Goal: Use online tool/utility: Utilize a website feature to perform a specific function

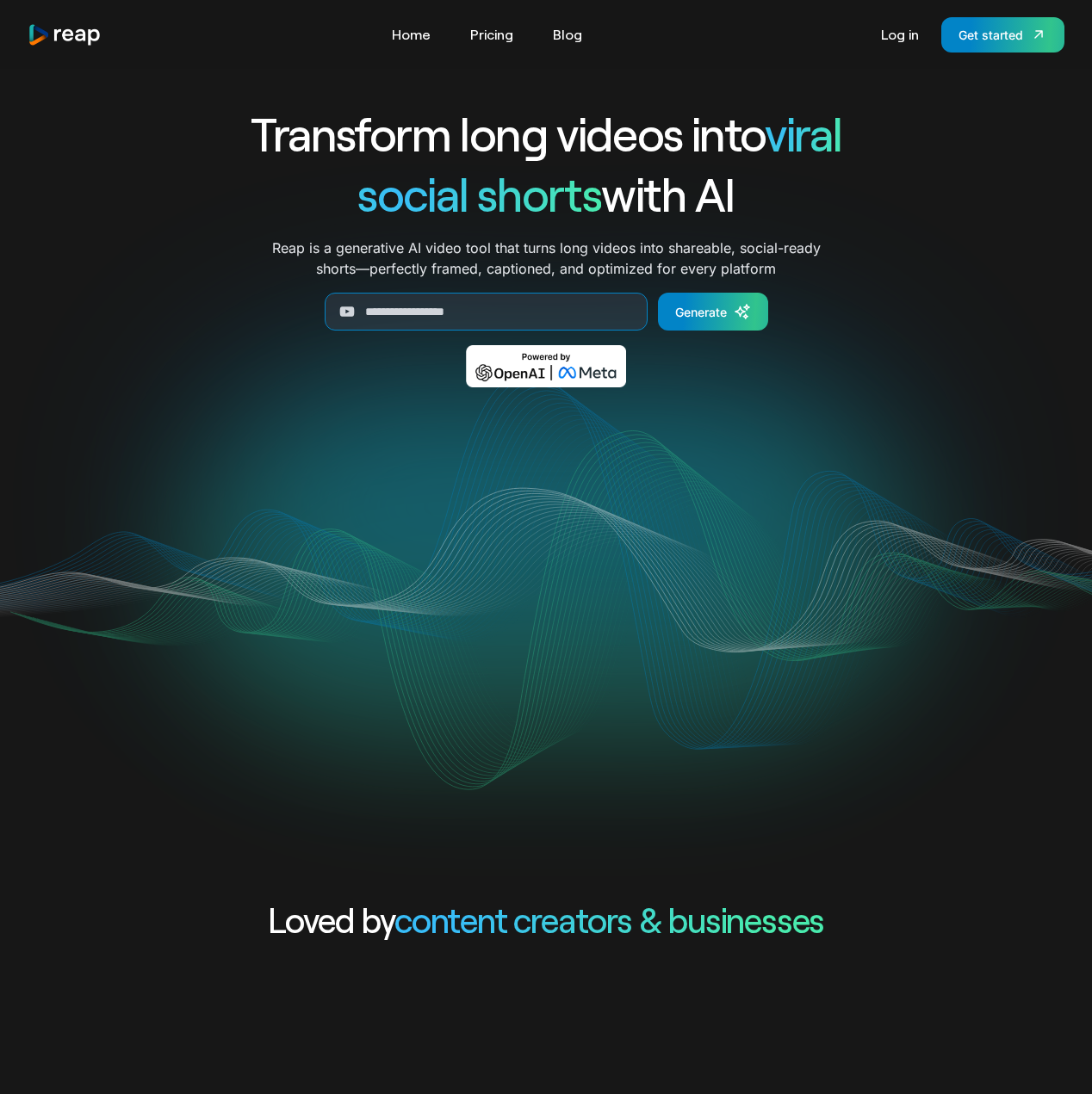
click at [568, 98] on div "Transform long videos into viral social shorts with AI Reap is a generative AI …" at bounding box center [545, 483] width 983 height 828
click at [897, 44] on link "Log in" at bounding box center [900, 34] width 55 height 28
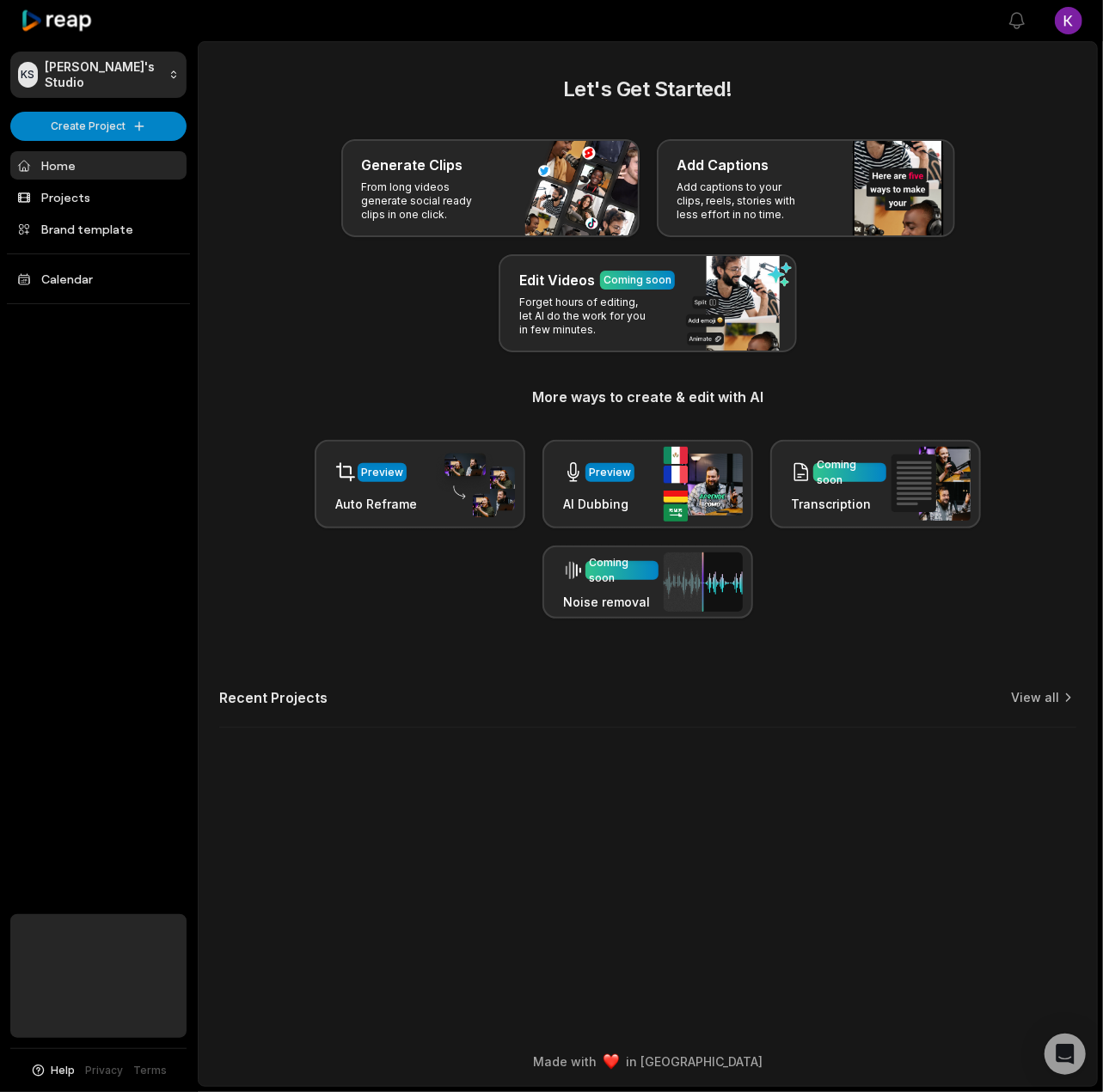
click at [115, 434] on div "KS [PERSON_NAME]'s Studio Create Project Home Projects Brand template Calendar …" at bounding box center [98, 546] width 198 height 1092
click at [109, 125] on html "KS [PERSON_NAME]'s Studio Create Project Home Projects Brand template Calendar …" at bounding box center [551, 546] width 1103 height 1092
click at [101, 164] on link "Create Clips" at bounding box center [98, 160] width 167 height 29
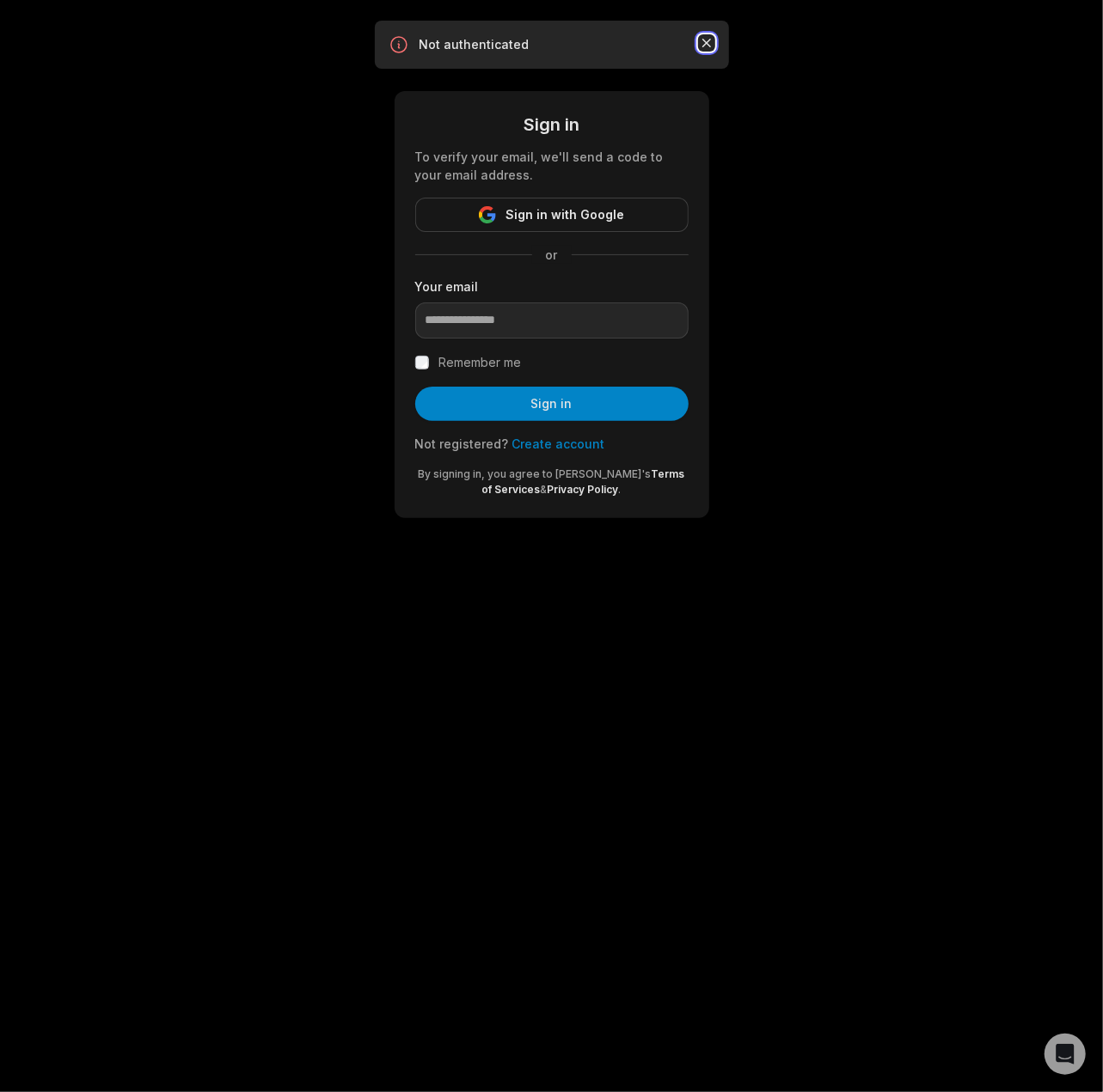
click at [705, 42] on icon "button" at bounding box center [705, 42] width 9 height 9
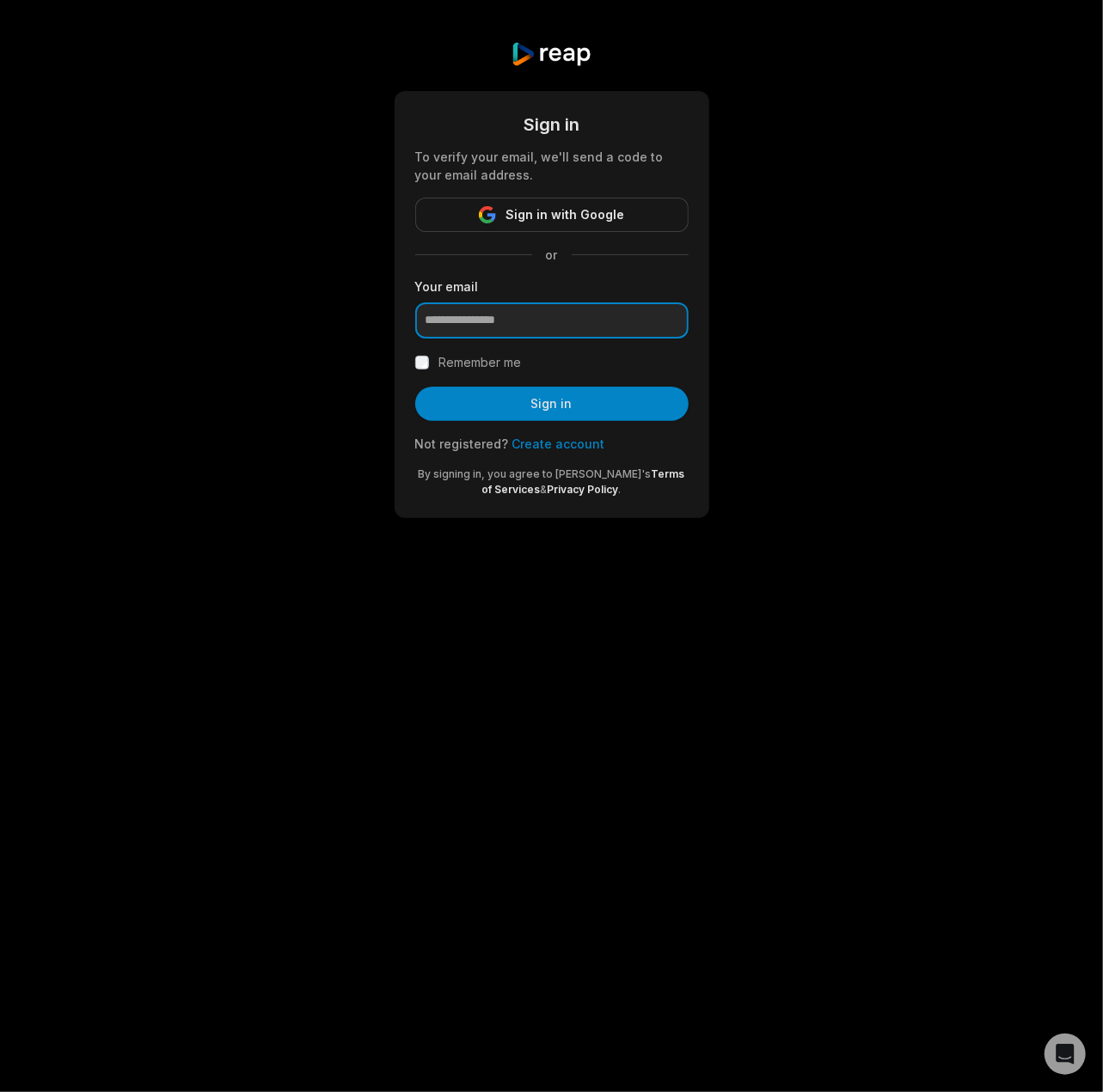
click at [557, 322] on input "email" at bounding box center [552, 321] width 274 height 36
type input "**********"
click at [481, 363] on label "Remember me" at bounding box center [480, 362] width 83 height 21
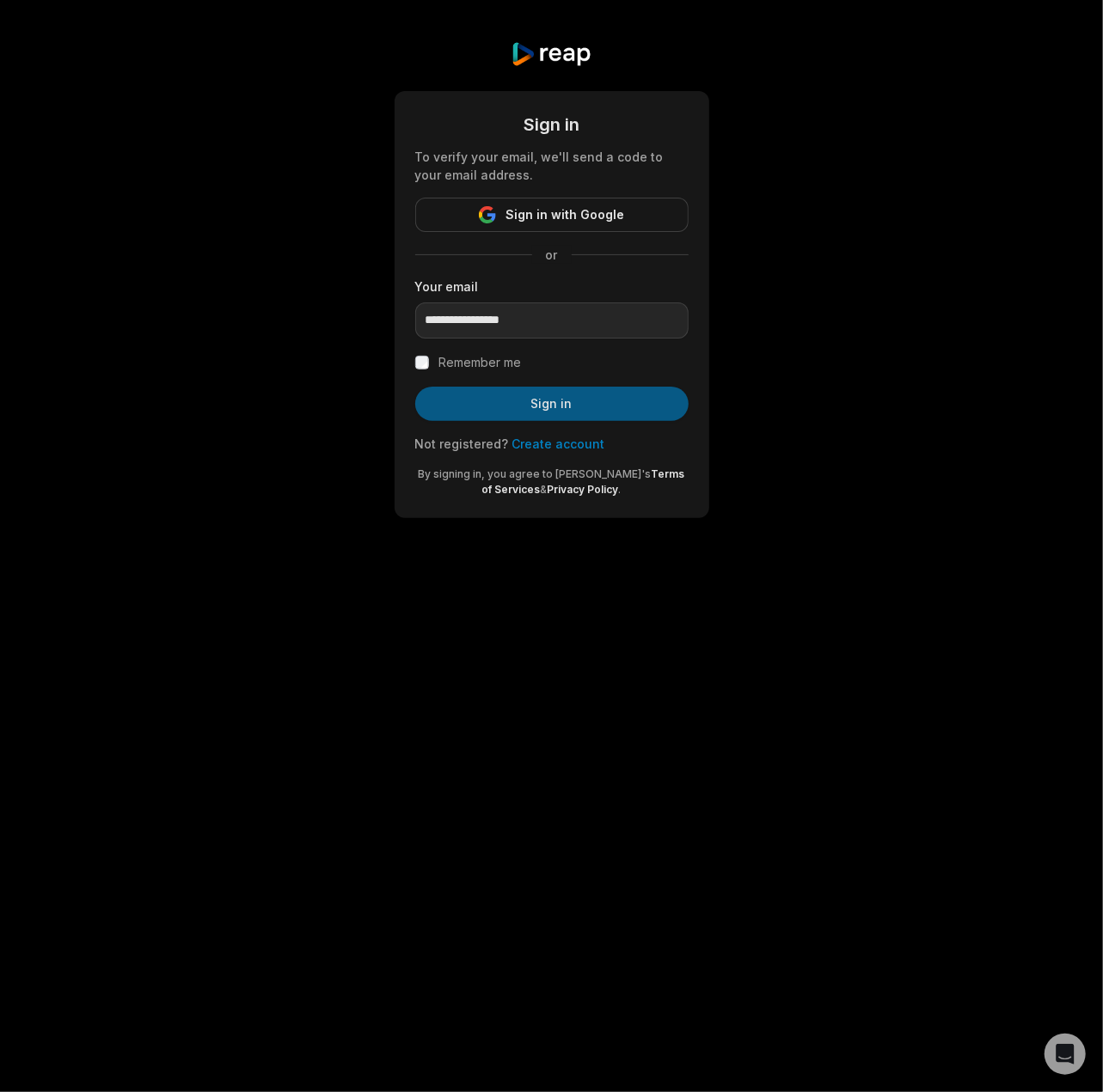
click at [541, 408] on button "Sign in" at bounding box center [552, 403] width 274 height 34
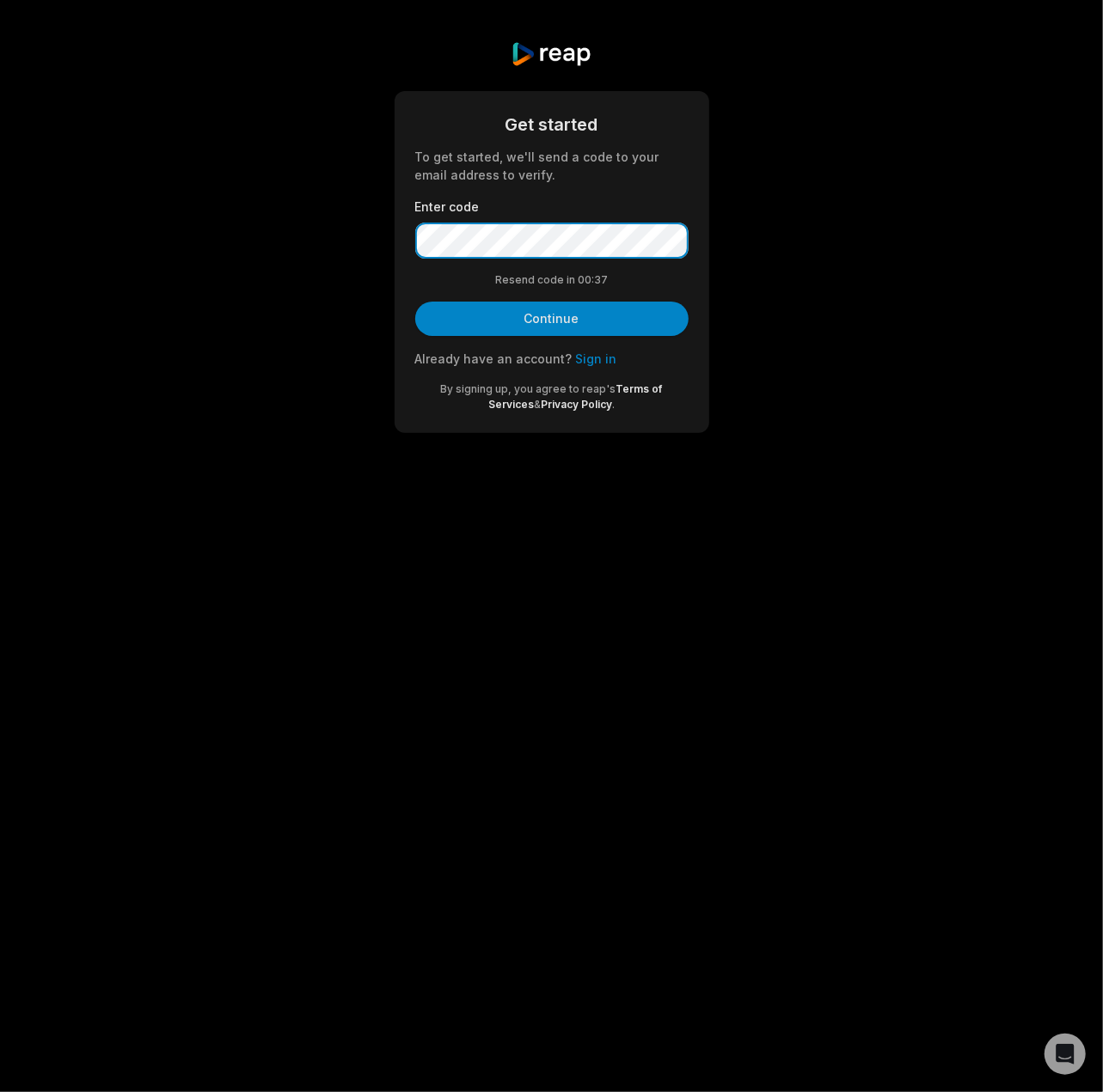
click at [415, 302] on button "Continue" at bounding box center [552, 319] width 274 height 34
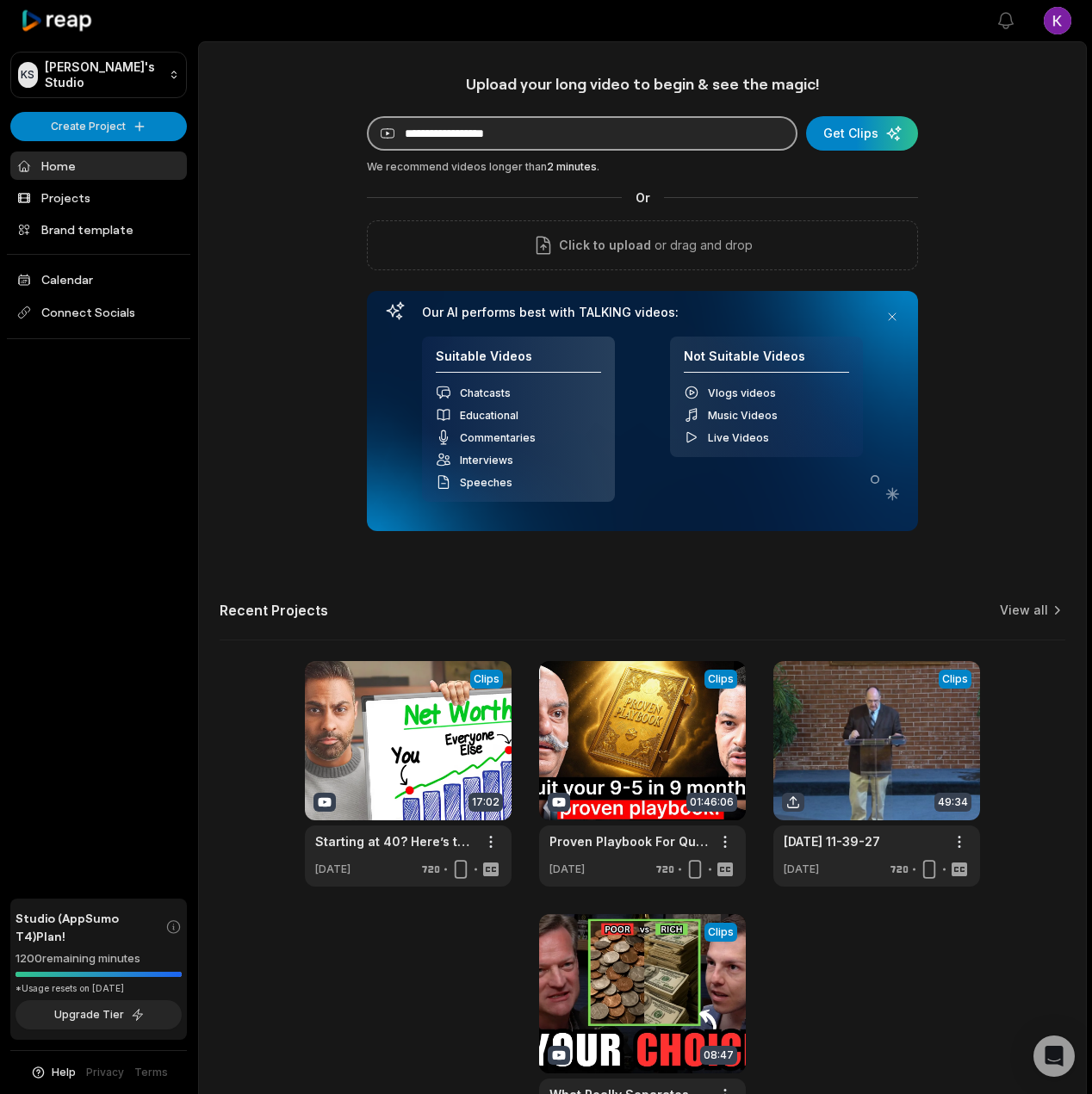
click at [699, 140] on input at bounding box center [581, 133] width 431 height 34
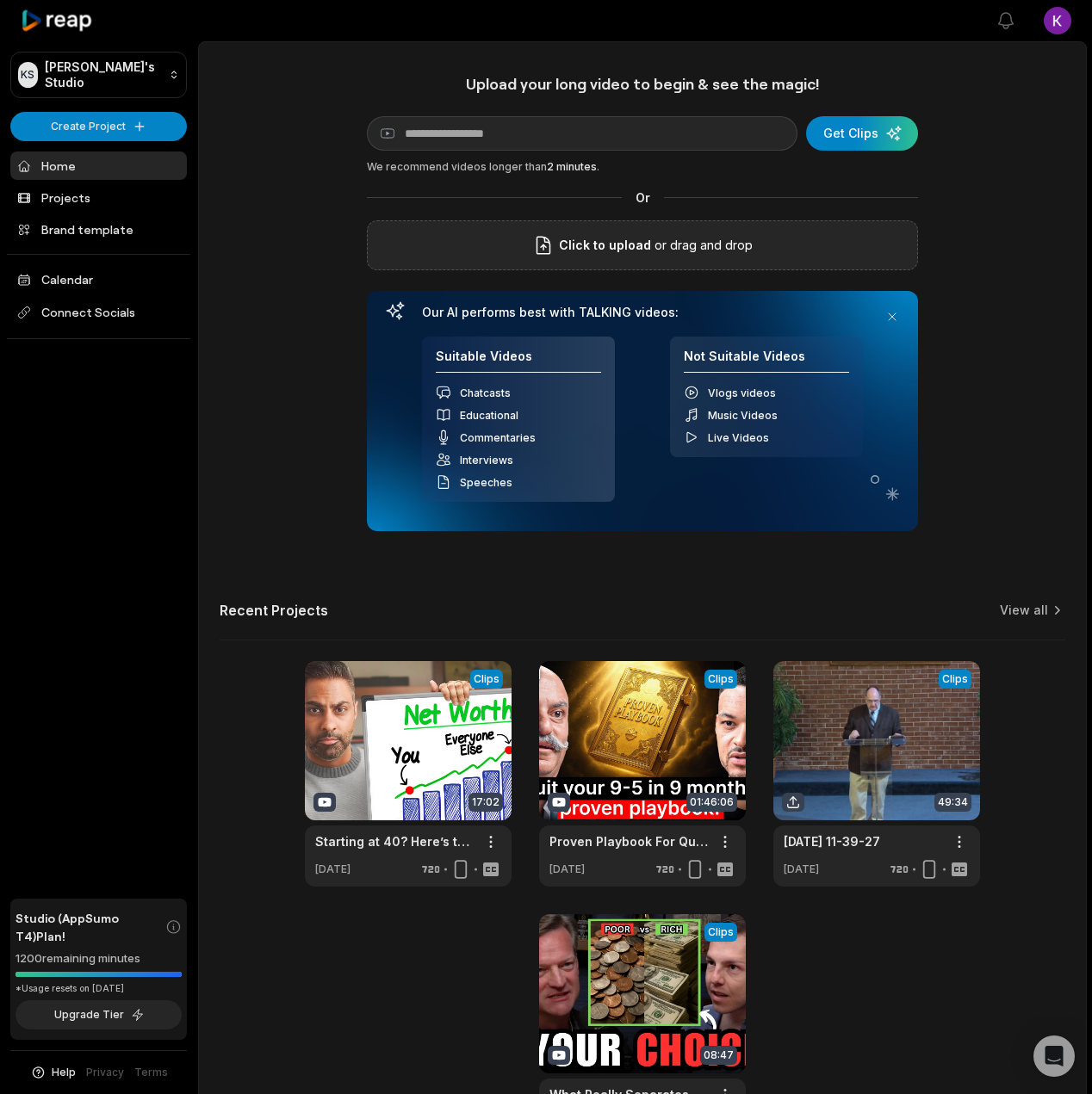
click at [632, 249] on span "Click to upload" at bounding box center [604, 245] width 92 height 21
click at [0, 0] on input "Click to upload" at bounding box center [0, 0] width 0 height 0
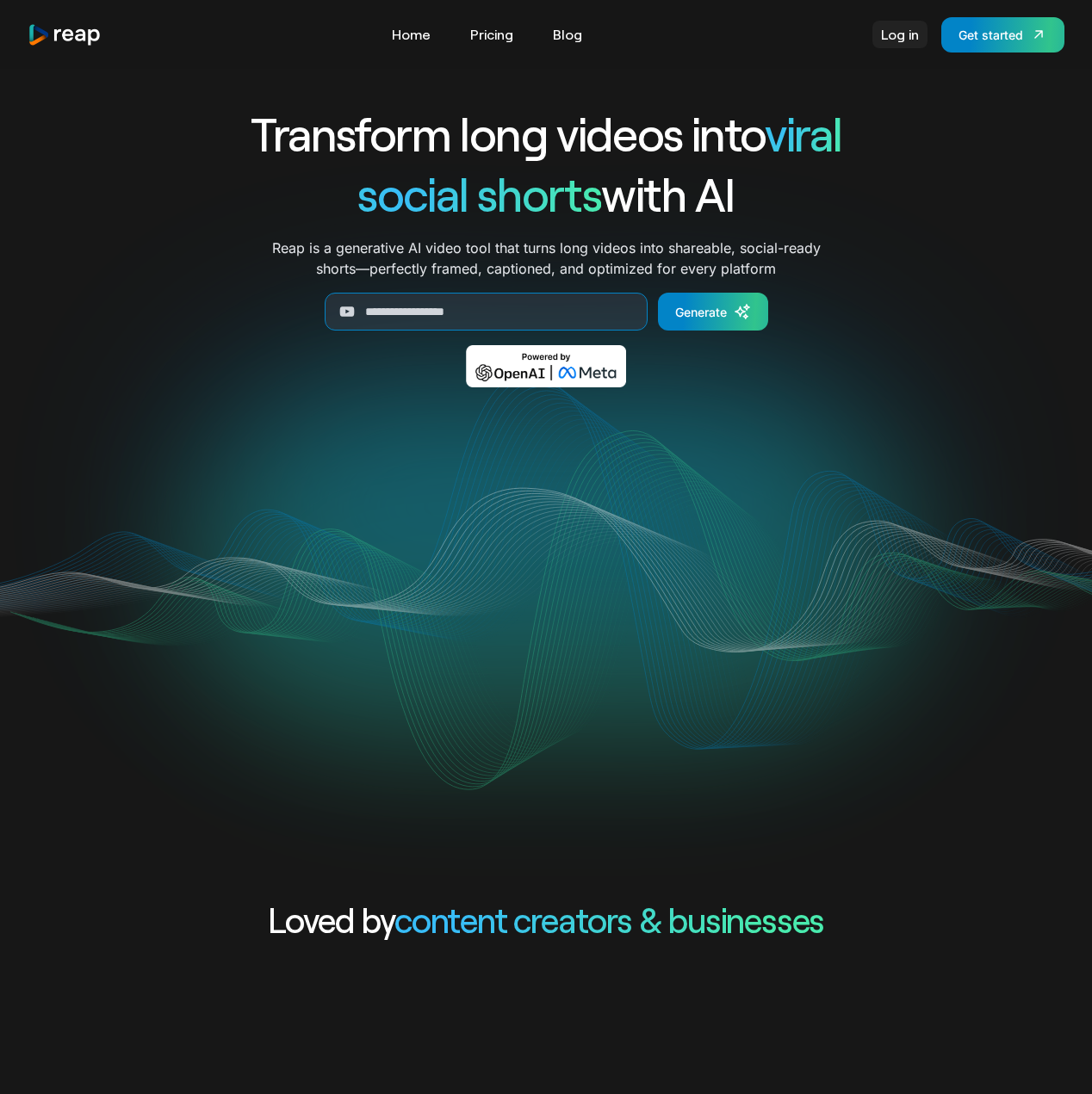
click at [890, 32] on link "Log in" at bounding box center [900, 34] width 55 height 28
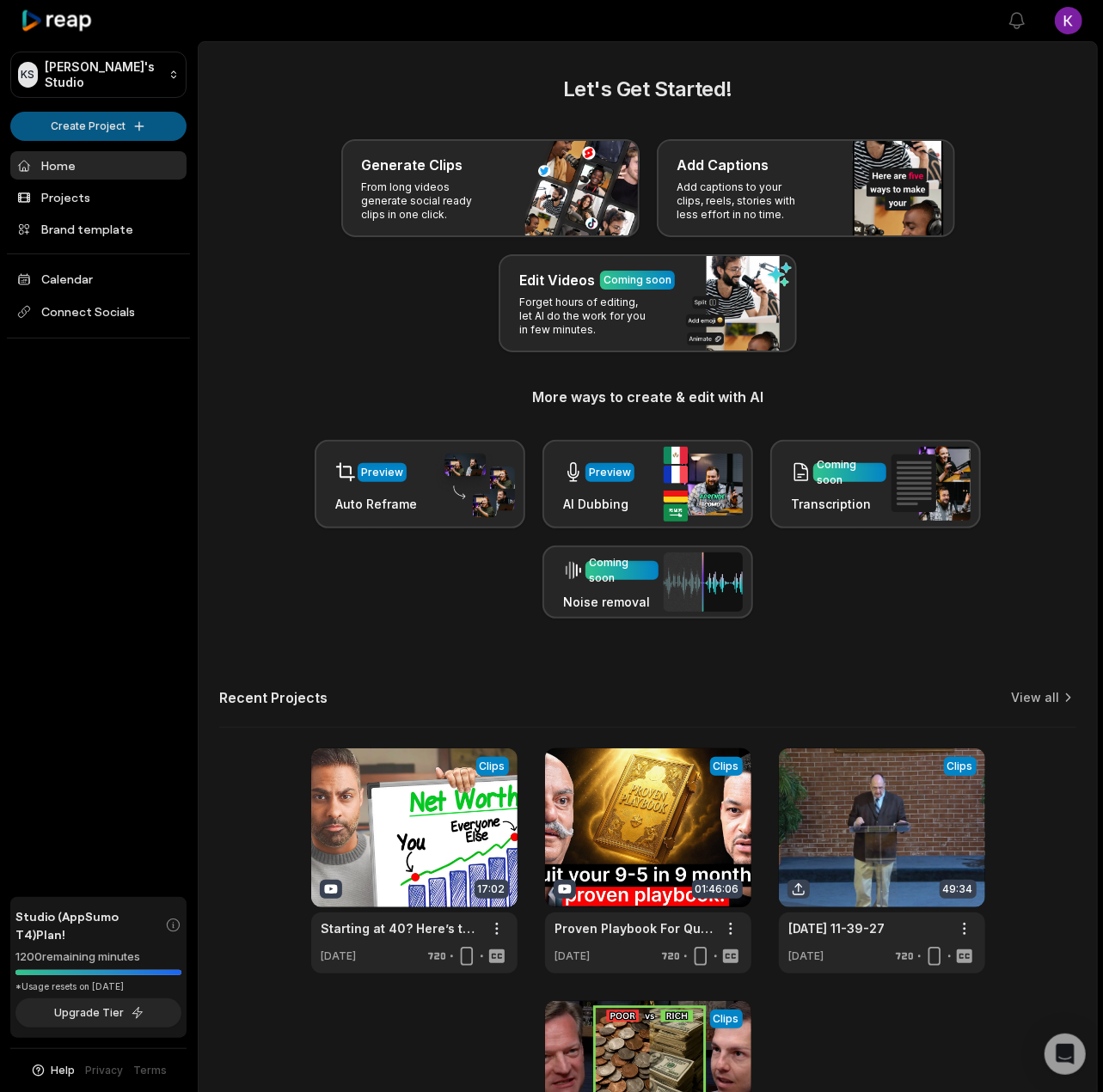
click at [110, 125] on html "KS [PERSON_NAME]'s Studio Create Project Home Projects Brand template Calendar …" at bounding box center [551, 546] width 1103 height 1092
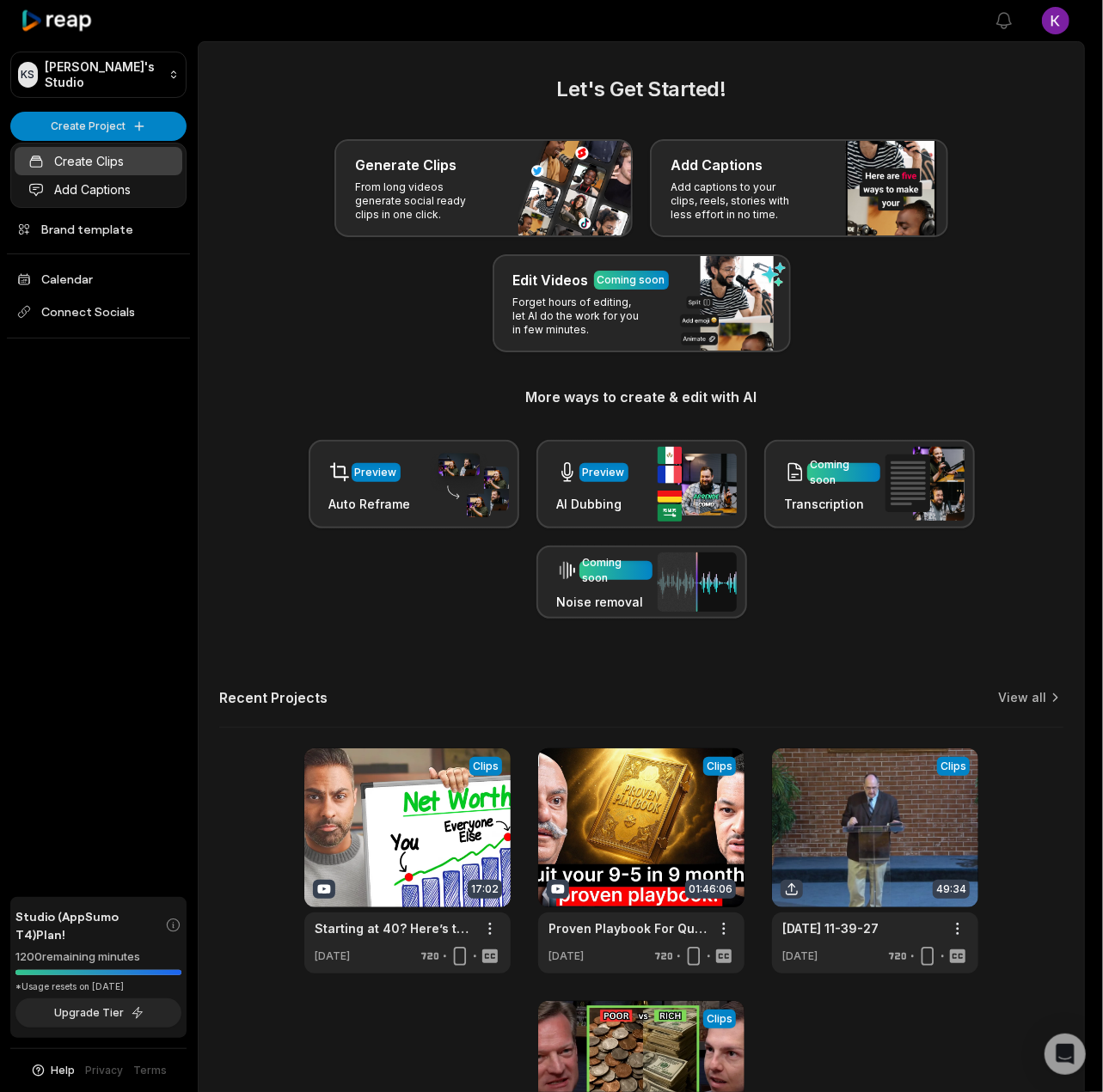
click at [106, 169] on link "Create Clips" at bounding box center [98, 160] width 167 height 29
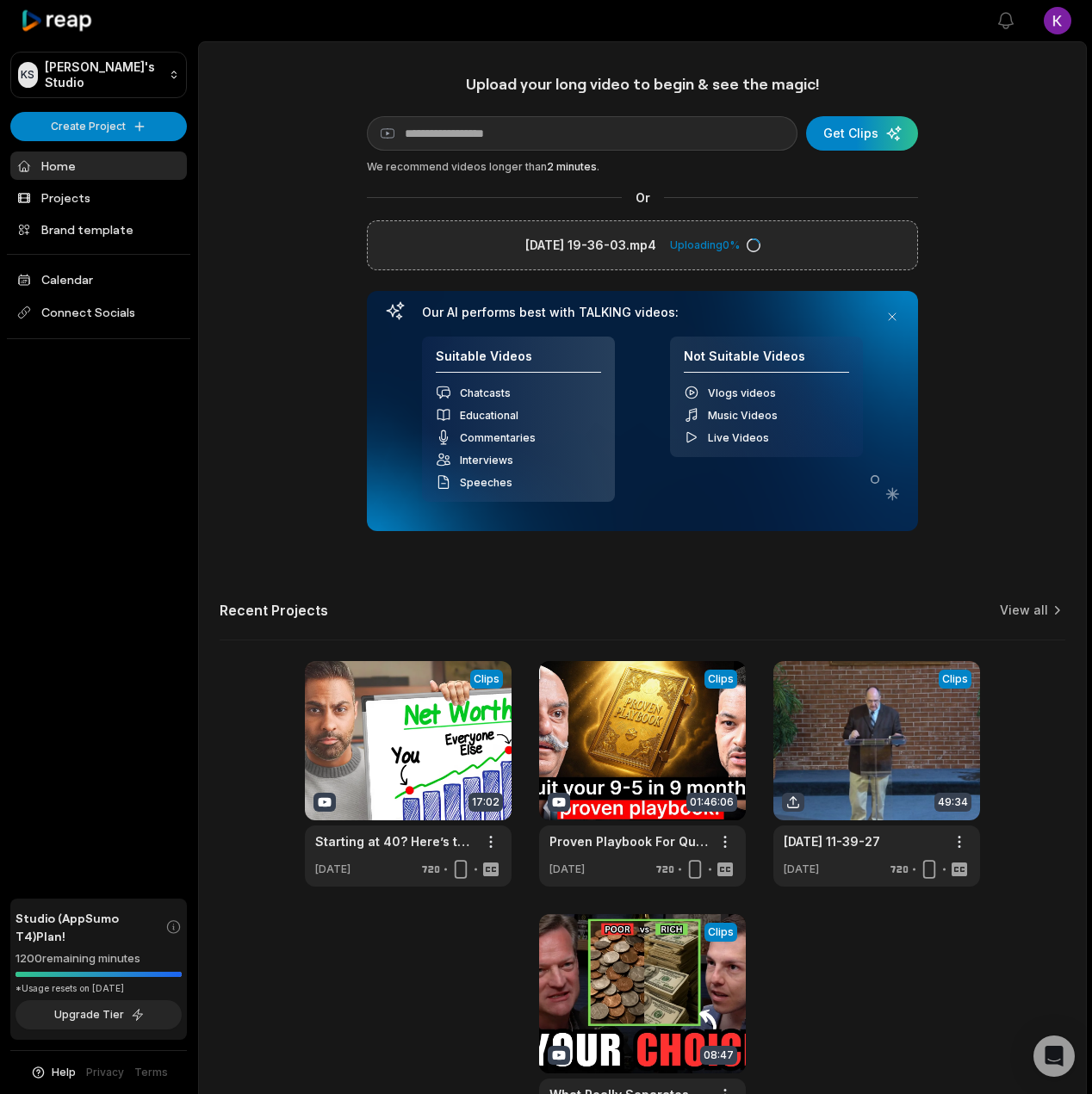
click at [293, 273] on div "Upload your long video to begin & see the magic! YouTube link Get Clips We reco…" at bounding box center [643, 607] width 887 height 1066
click at [134, 432] on div "KS [PERSON_NAME]'s Studio Create Project Home Projects Brand template Calendar …" at bounding box center [99, 547] width 198 height 1094
